Goal: Use online tool/utility: Use online tool/utility

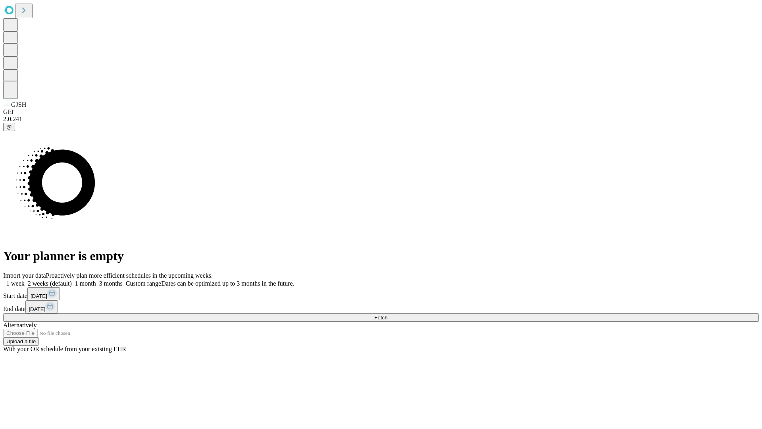
click at [388, 314] on span "Fetch" at bounding box center [380, 317] width 13 height 6
